Goal: Communication & Community: Answer question/provide support

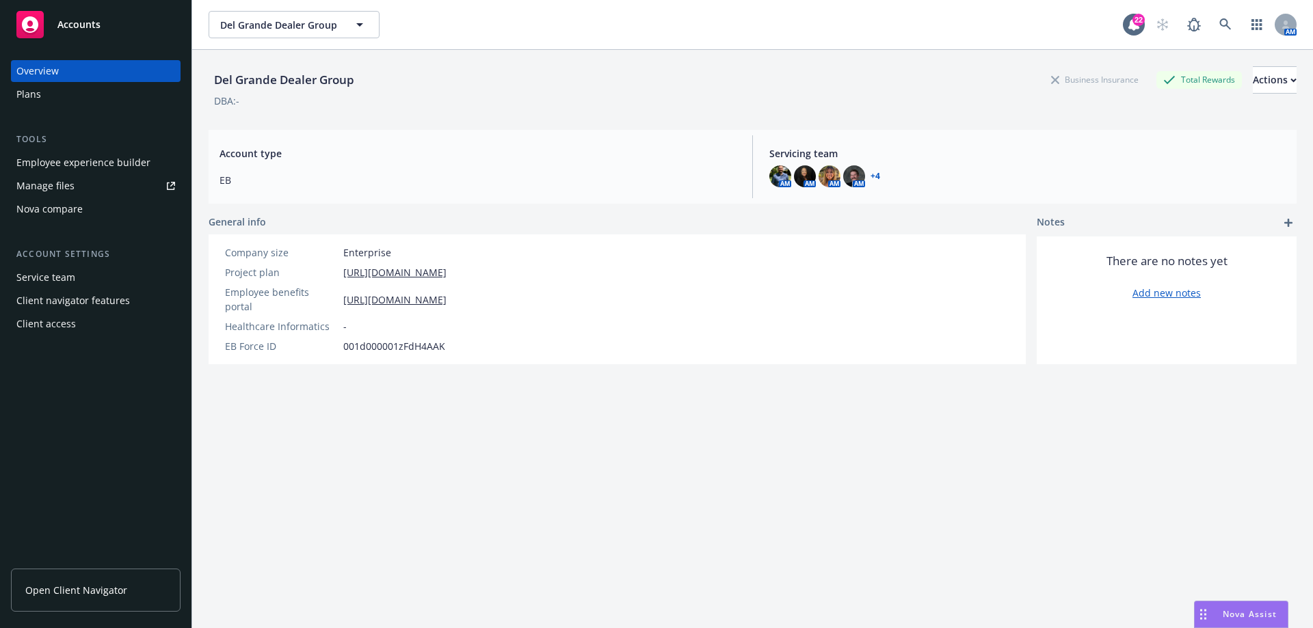
click at [1236, 613] on span "Nova Assist" at bounding box center [1250, 615] width 54 height 12
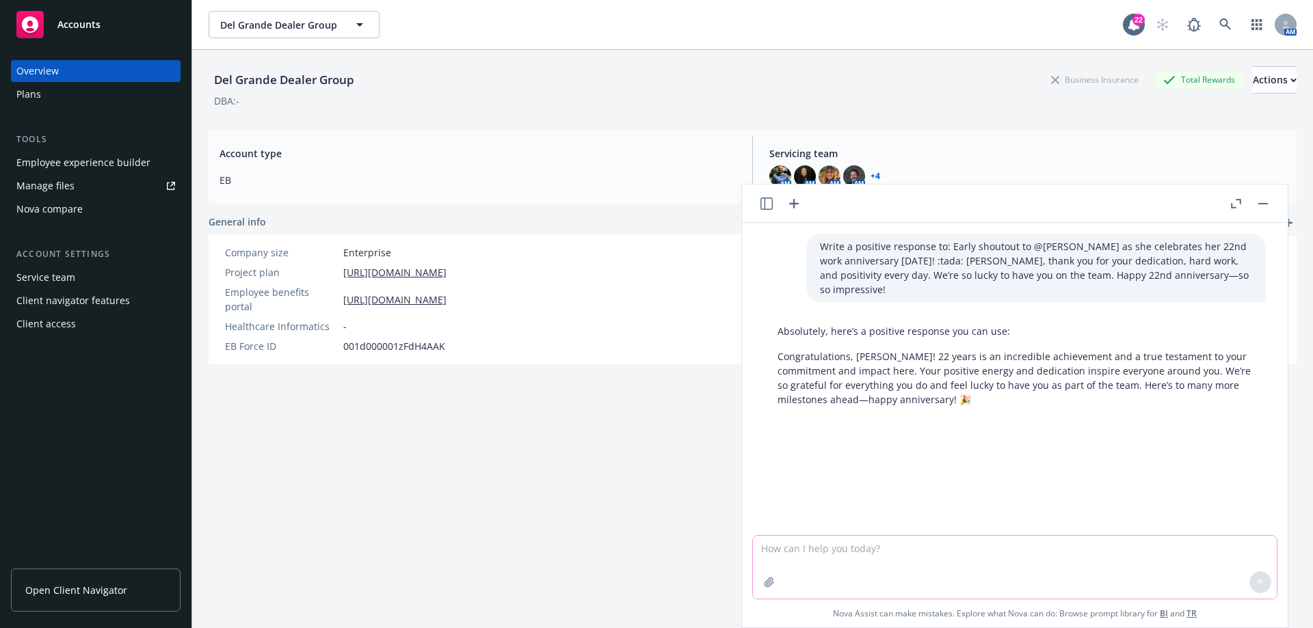
click at [871, 553] on textarea at bounding box center [1015, 567] width 524 height 63
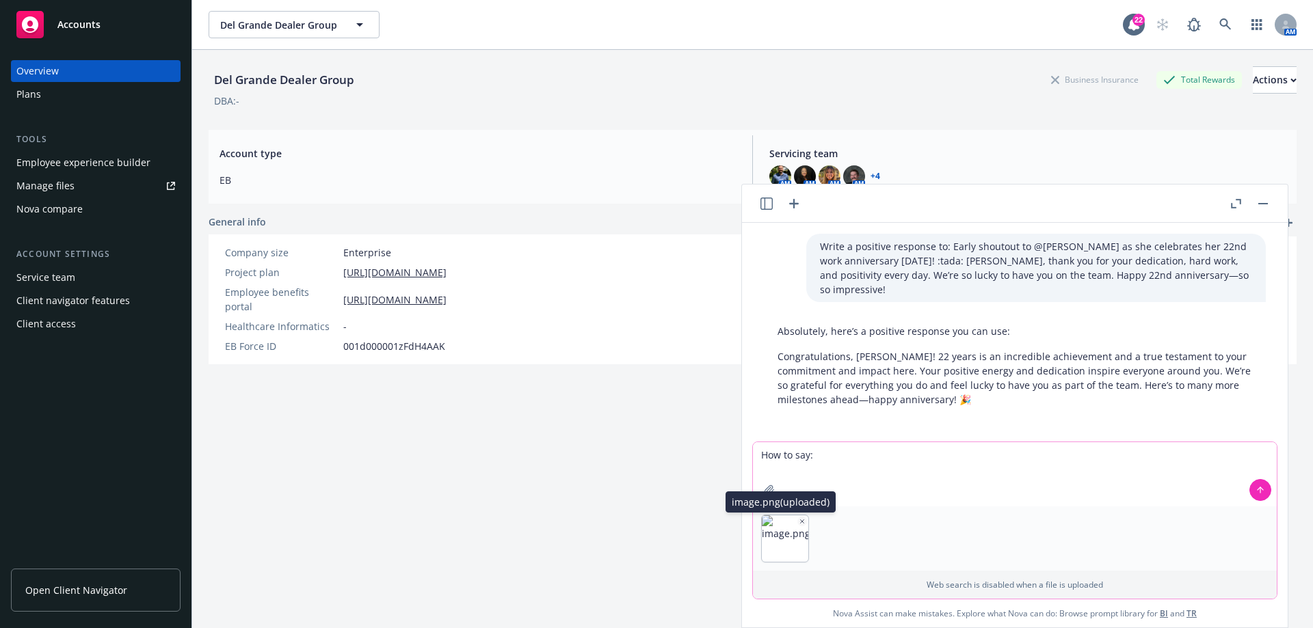
type textarea "How to say:"
click at [776, 531] on img "button" at bounding box center [785, 539] width 47 height 47
click at [849, 455] on textarea "How to say:" at bounding box center [1015, 474] width 524 height 64
drag, startPoint x: 1262, startPoint y: 491, endPoint x: 1195, endPoint y: 514, distance: 70.9
click at [1260, 492] on button at bounding box center [1260, 490] width 22 height 22
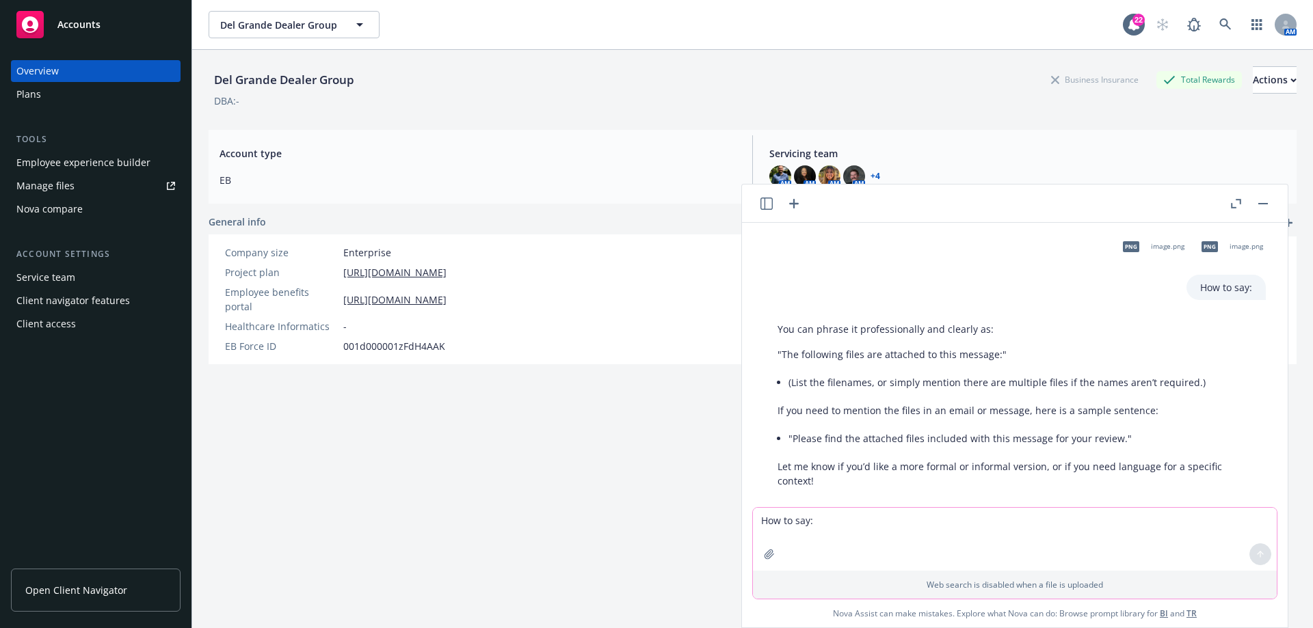
scroll to position [204, 0]
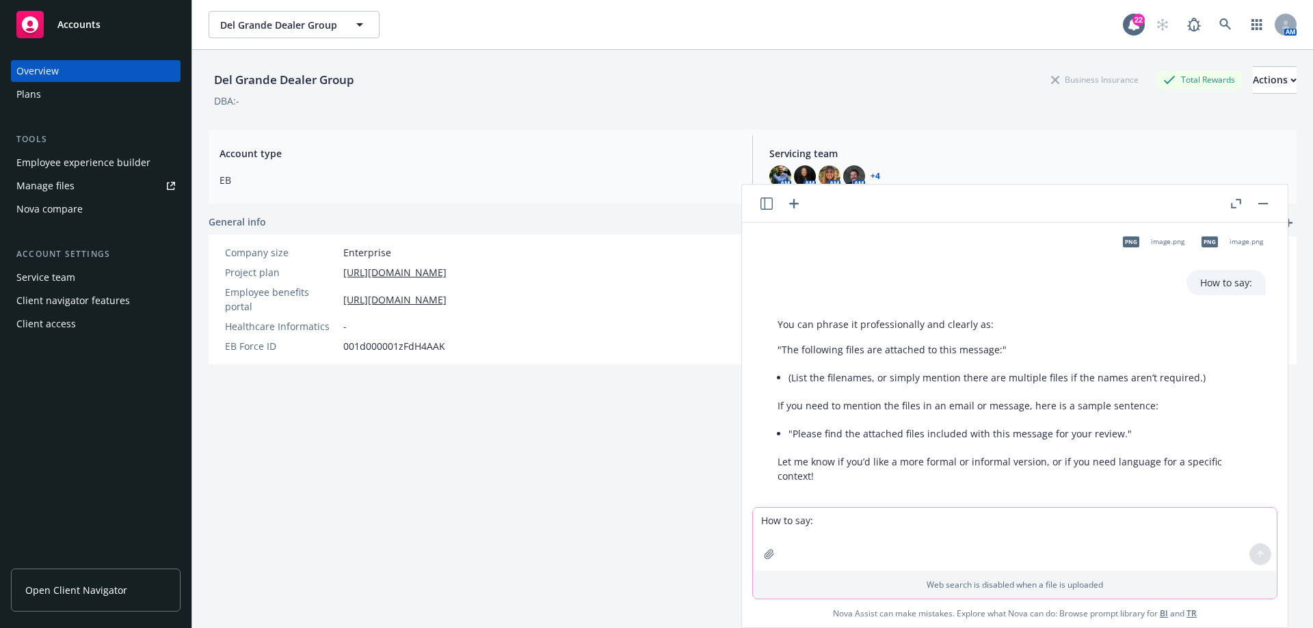
drag, startPoint x: 796, startPoint y: 204, endPoint x: 795, endPoint y: 212, distance: 7.6
click at [796, 204] on icon "button" at bounding box center [794, 204] width 16 height 16
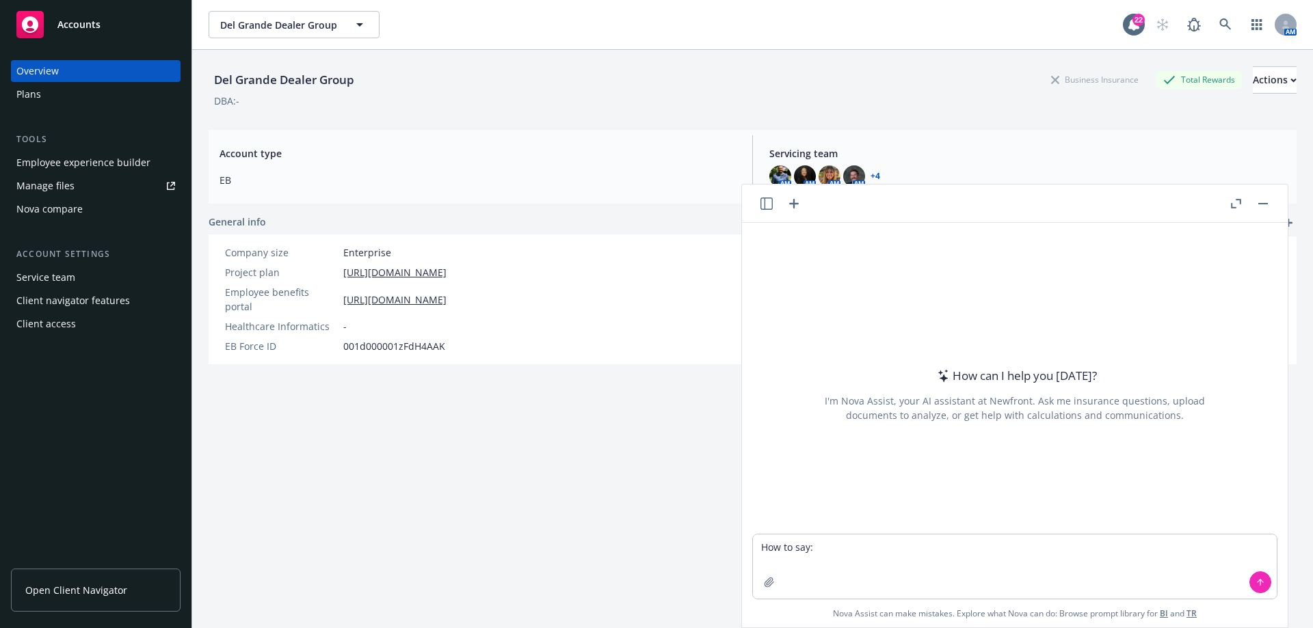
type textarea "How to say: Hello [PERSON_NAME]. We are proposing an unbundled self-funded mode…"
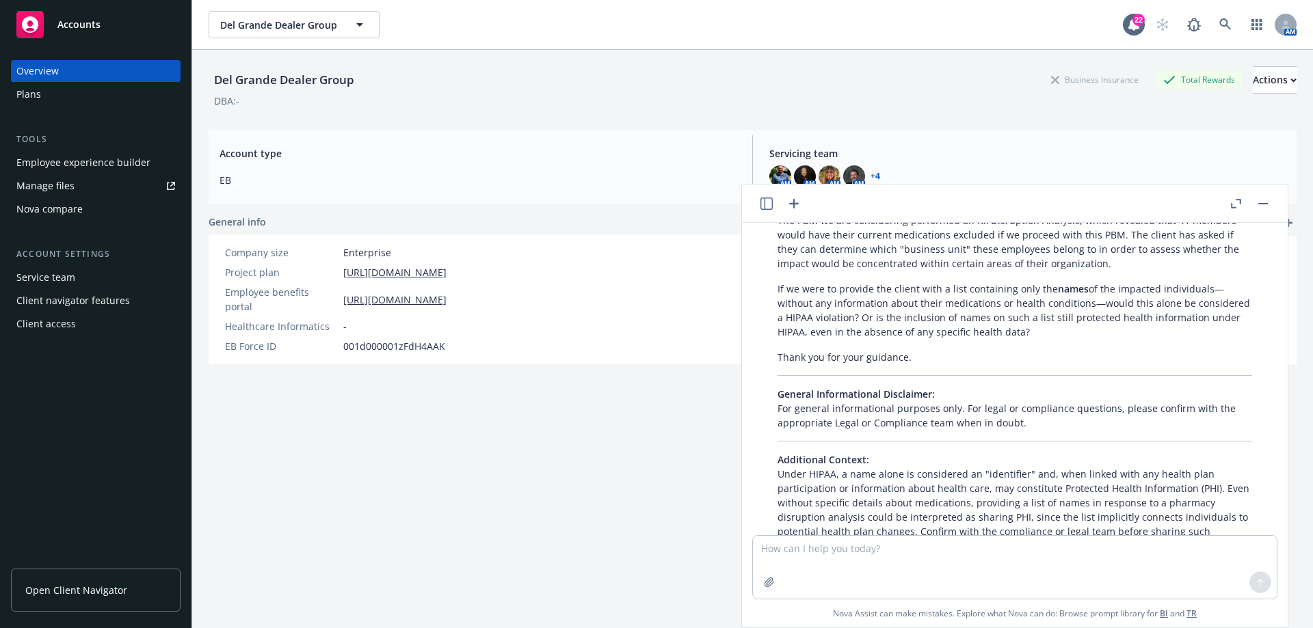
scroll to position [287, 0]
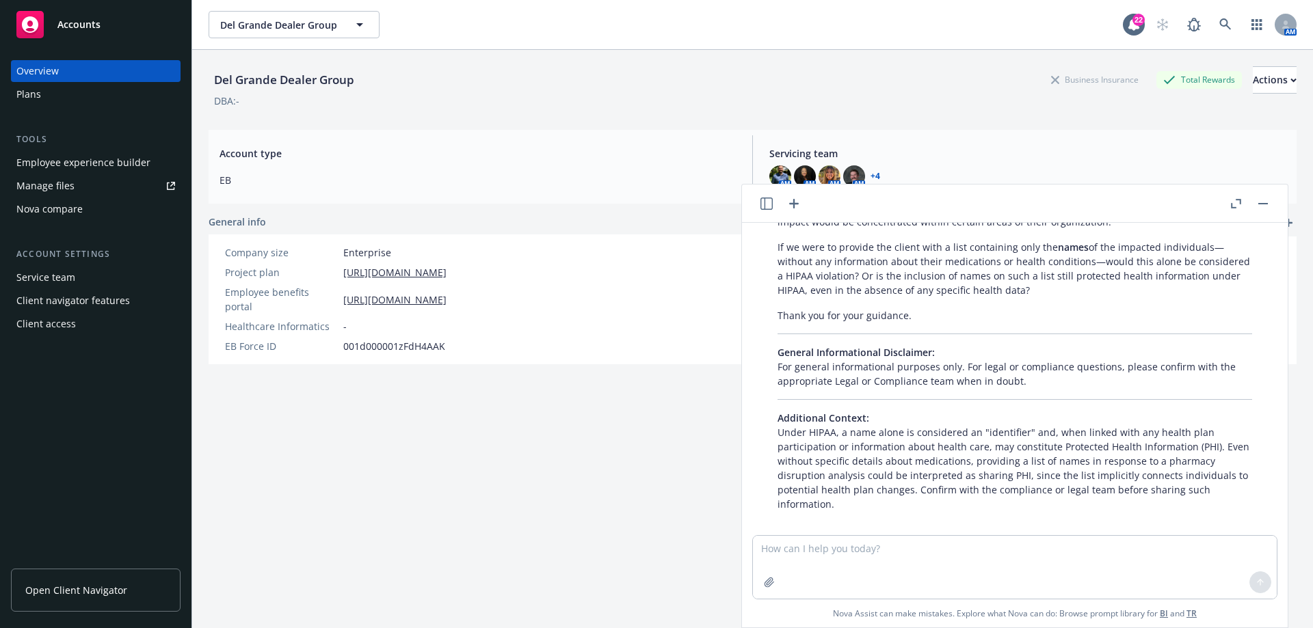
click at [795, 206] on icon "button" at bounding box center [794, 204] width 10 height 10
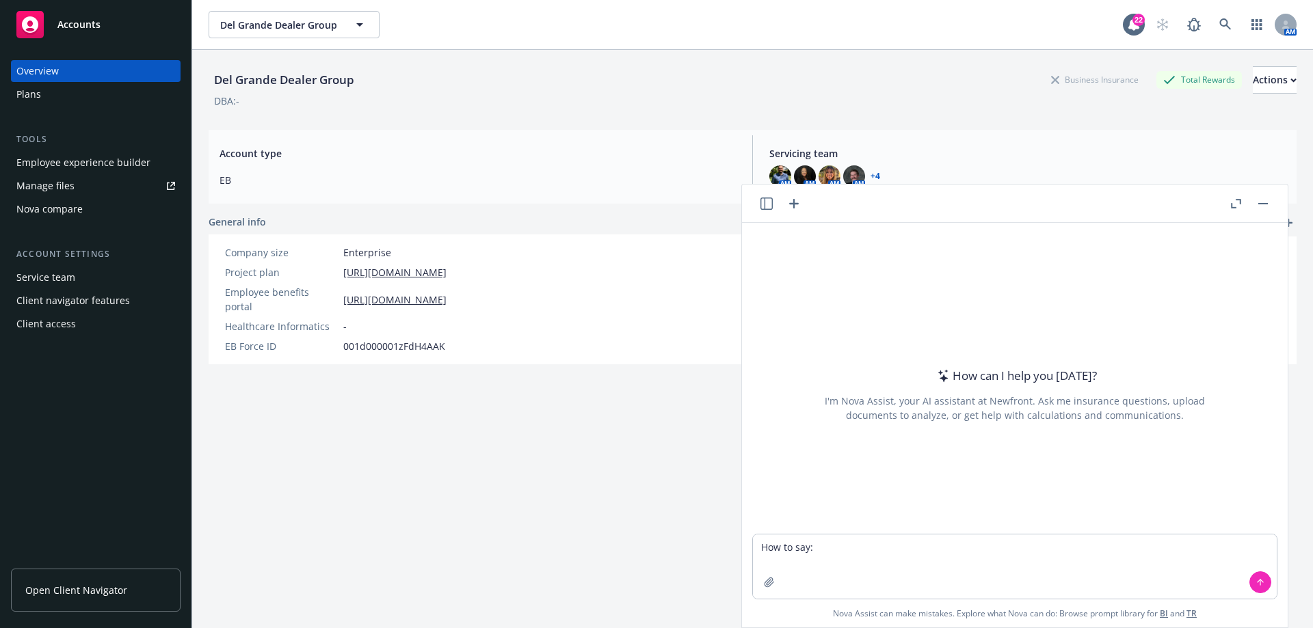
type textarea "How to say: Hello [PERSON_NAME]. We are proposing an unbundled self-funded mode…"
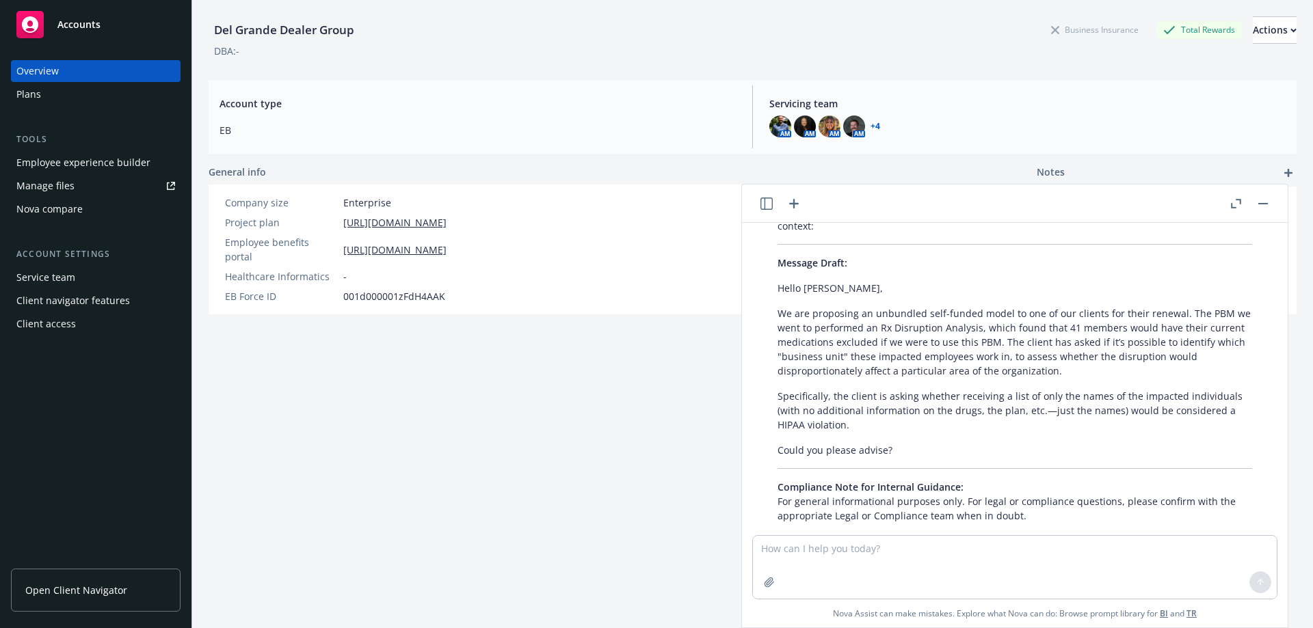
scroll to position [153, 0]
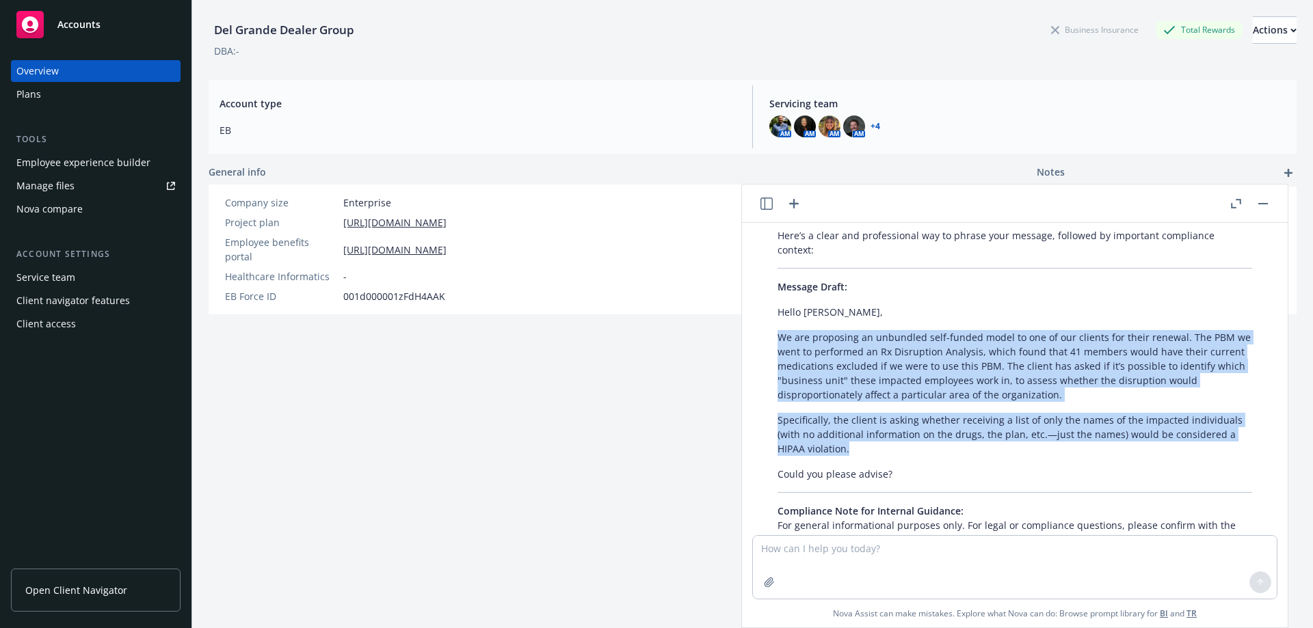
drag, startPoint x: 778, startPoint y: 320, endPoint x: 905, endPoint y: 432, distance: 169.1
click at [905, 432] on div "Here’s a clear and professional way to phrase your message, followed by importa…" at bounding box center [1015, 541] width 502 height 636
copy div "We are proposing an unbundled self-funded model to one of our clients for their…"
click at [793, 203] on icon "button" at bounding box center [794, 204] width 10 height 10
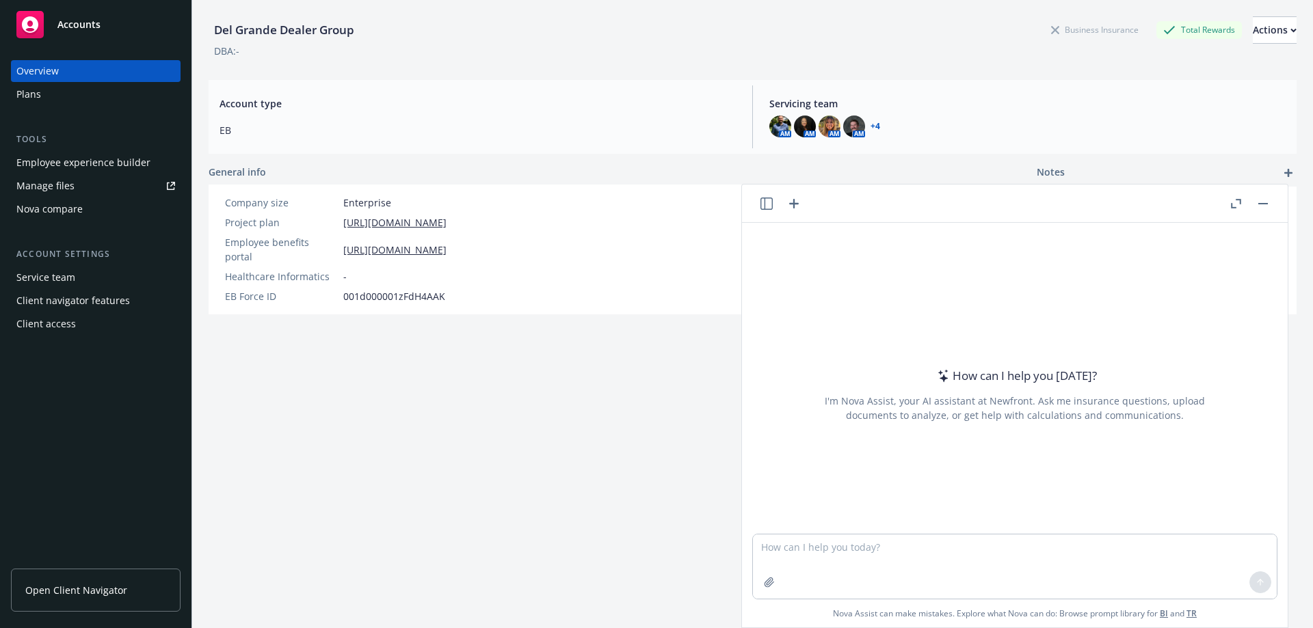
click at [1237, 204] on icon "button" at bounding box center [1236, 204] width 10 height 10
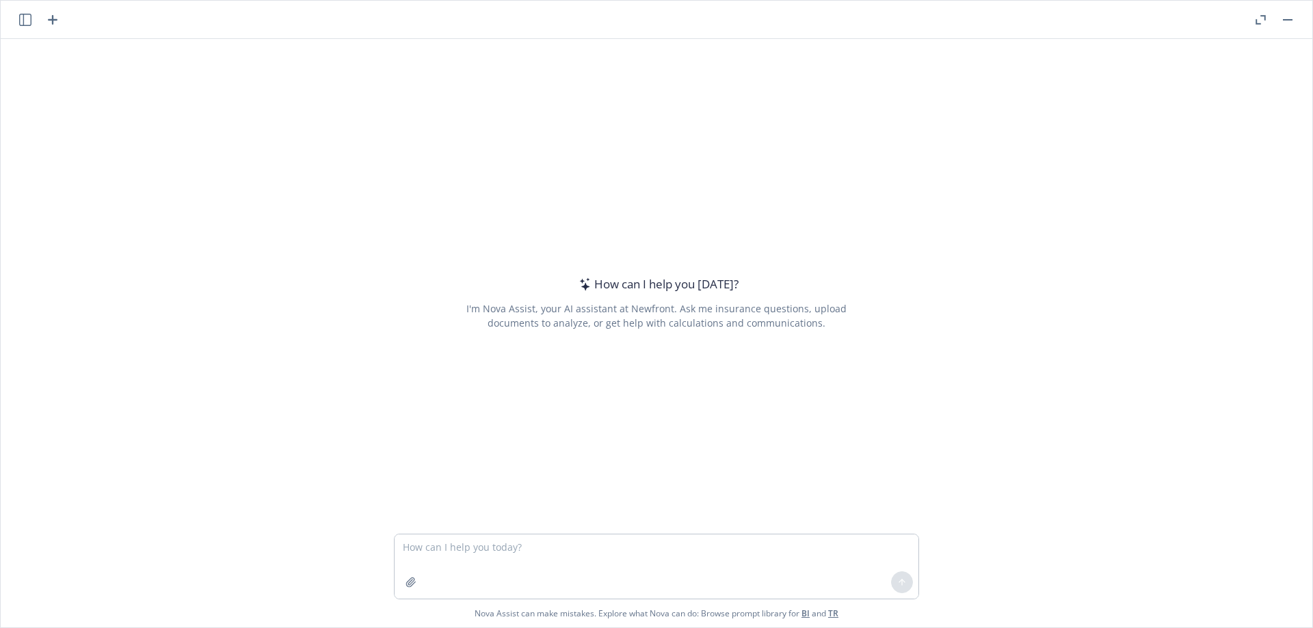
click at [1264, 24] on icon "button" at bounding box center [1261, 20] width 10 height 10
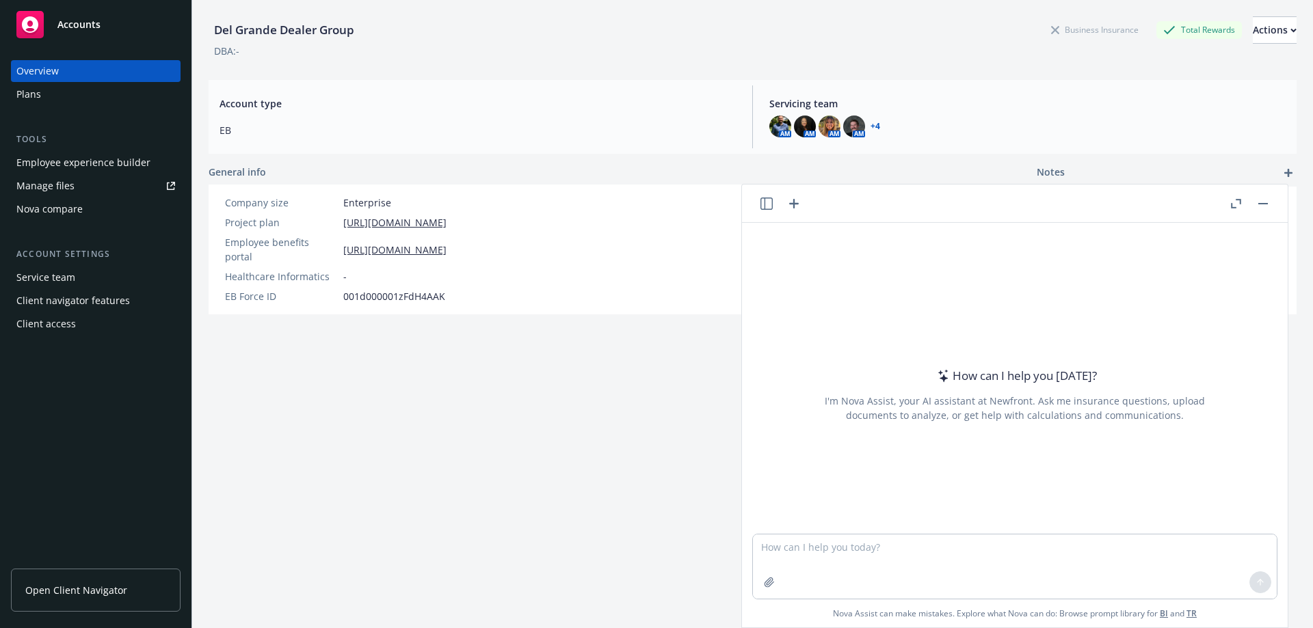
click at [1266, 200] on button "button" at bounding box center [1263, 204] width 16 height 16
